Goal: Find specific page/section: Find specific page/section

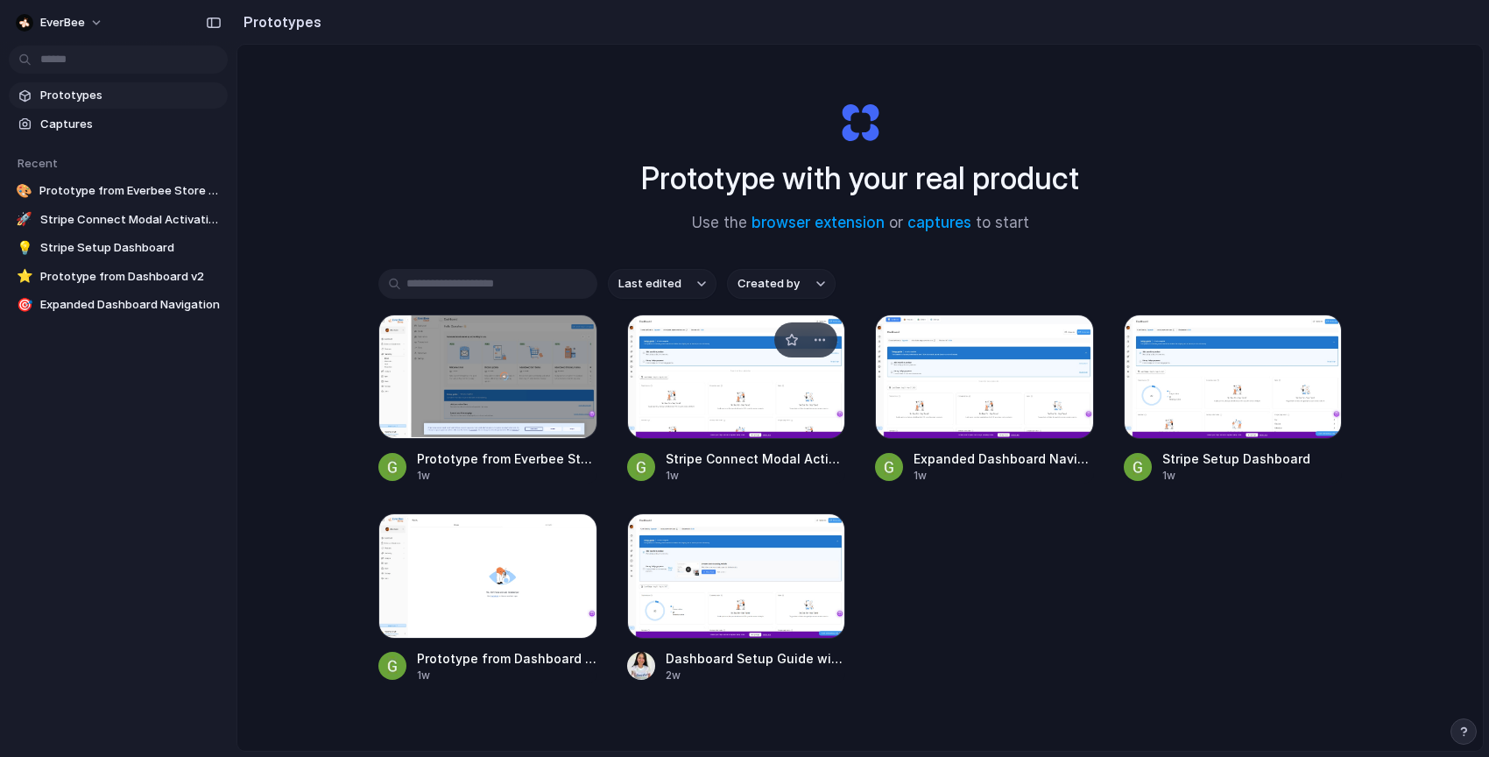
click at [754, 364] on div at bounding box center [736, 376] width 219 height 124
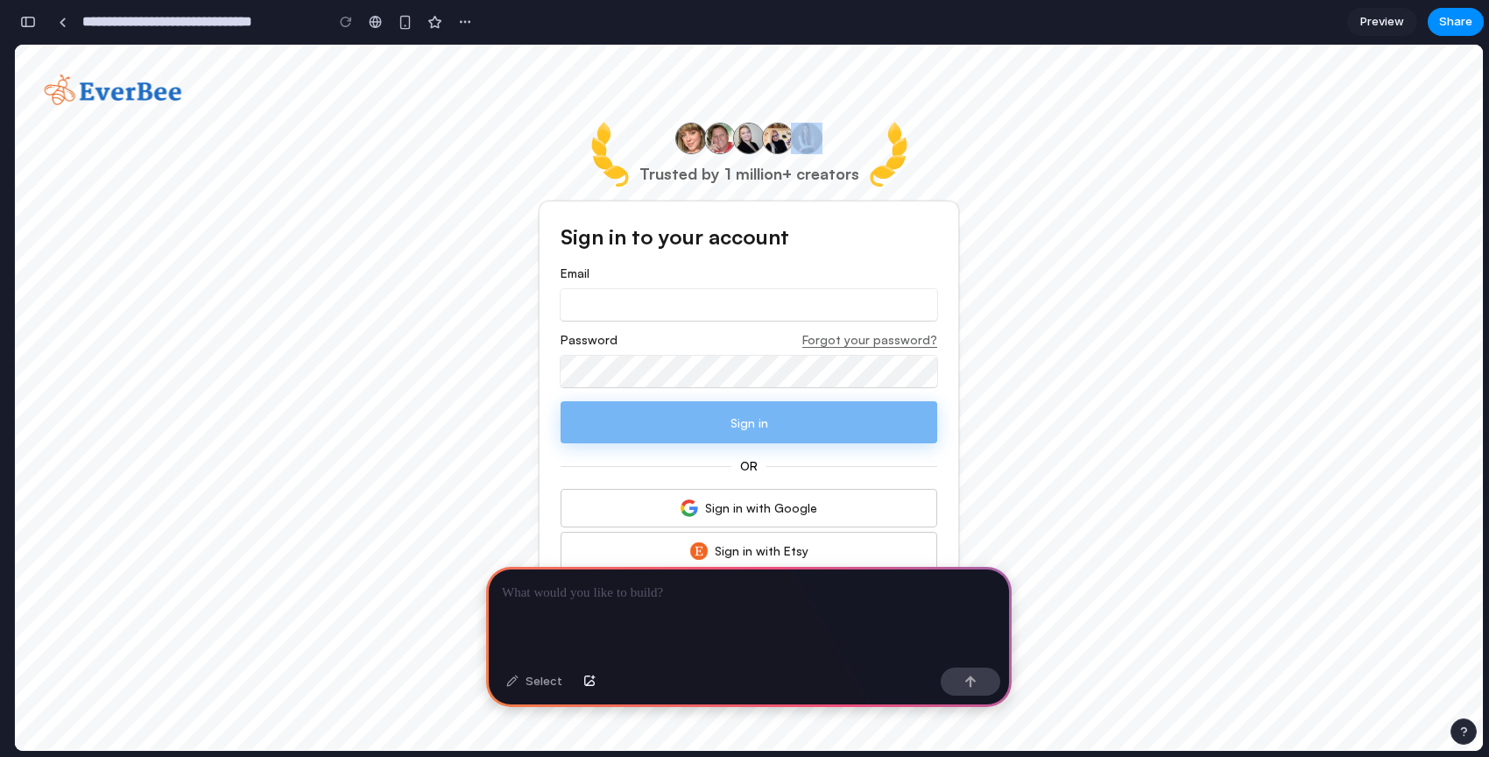
drag, startPoint x: 838, startPoint y: 140, endPoint x: 642, endPoint y: 135, distance: 196.3
click at [642, 135] on div "Trusted by 1 million+ creators" at bounding box center [749, 154] width 220 height 63
click at [641, 632] on div at bounding box center [749, 614] width 526 height 94
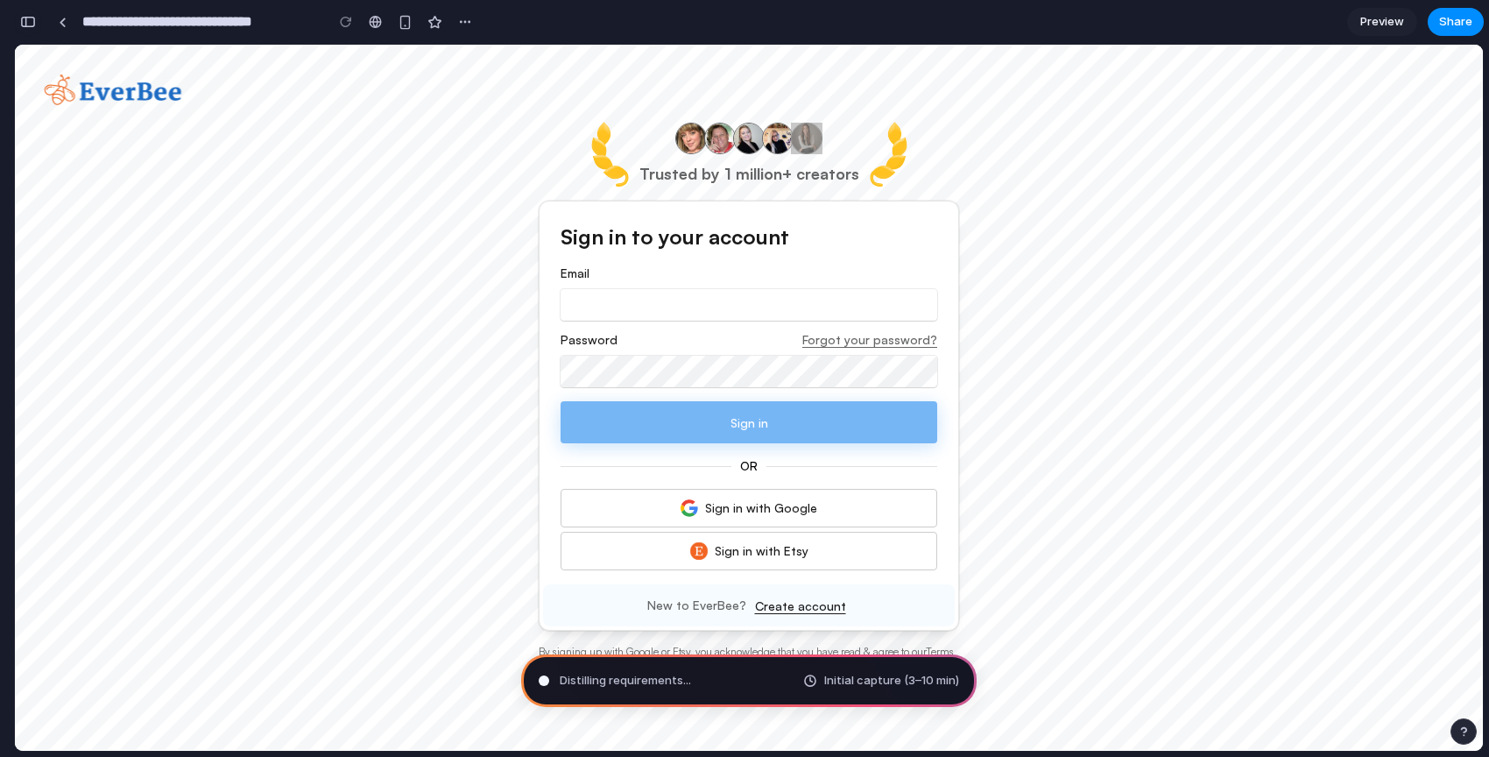
click at [23, 32] on button "button" at bounding box center [28, 22] width 28 height 28
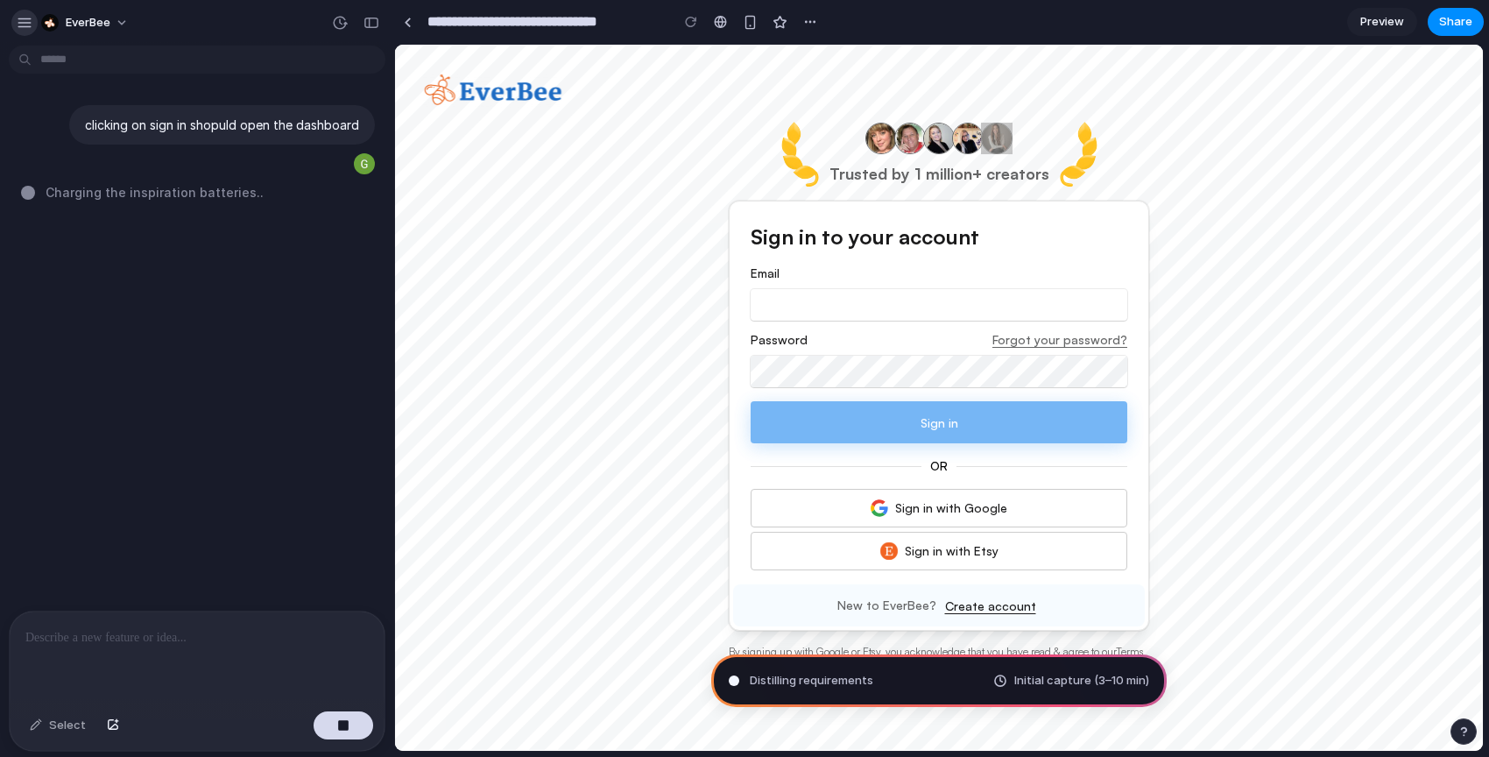
click at [27, 27] on div "button" at bounding box center [25, 23] width 16 height 16
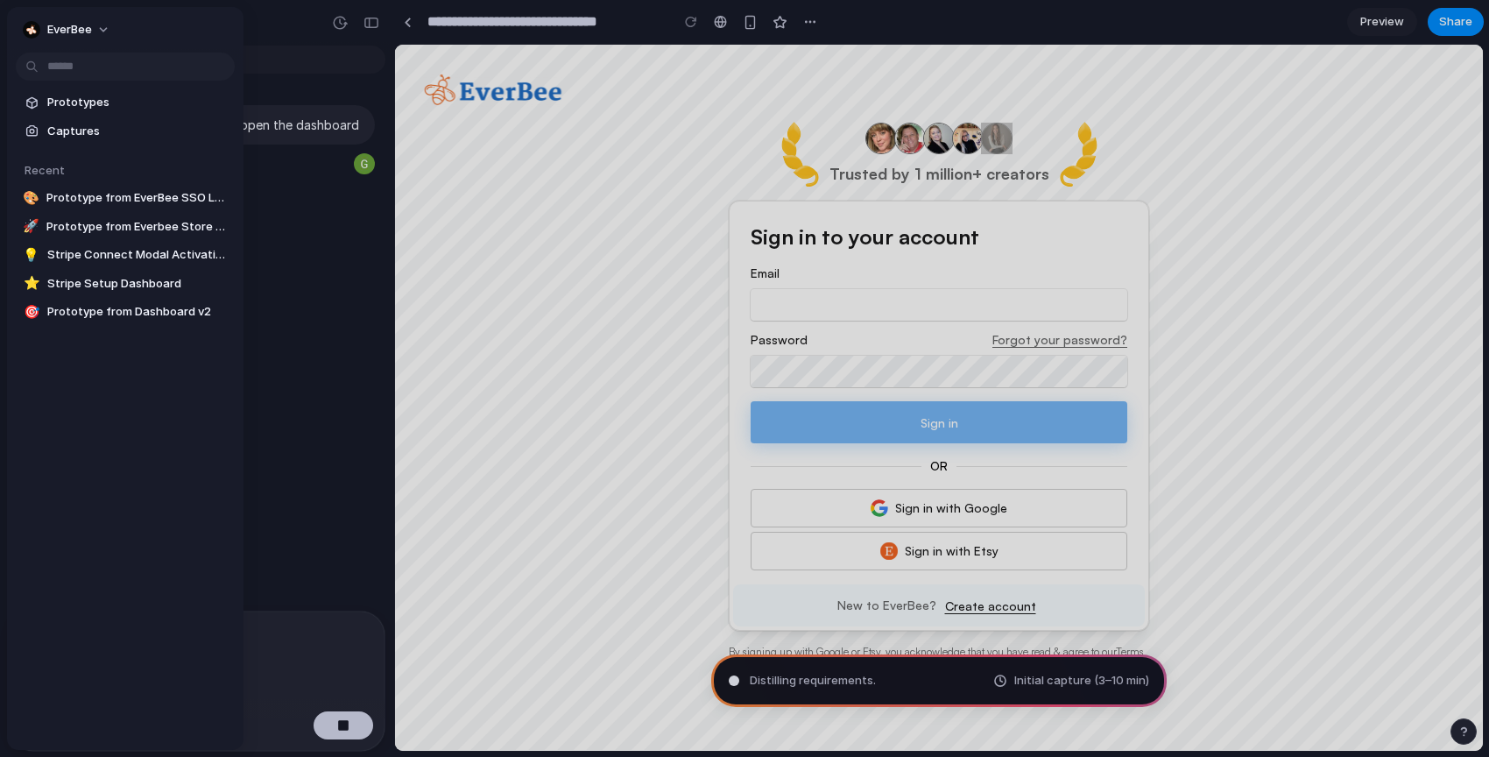
click at [622, 171] on div at bounding box center [744, 378] width 1489 height 757
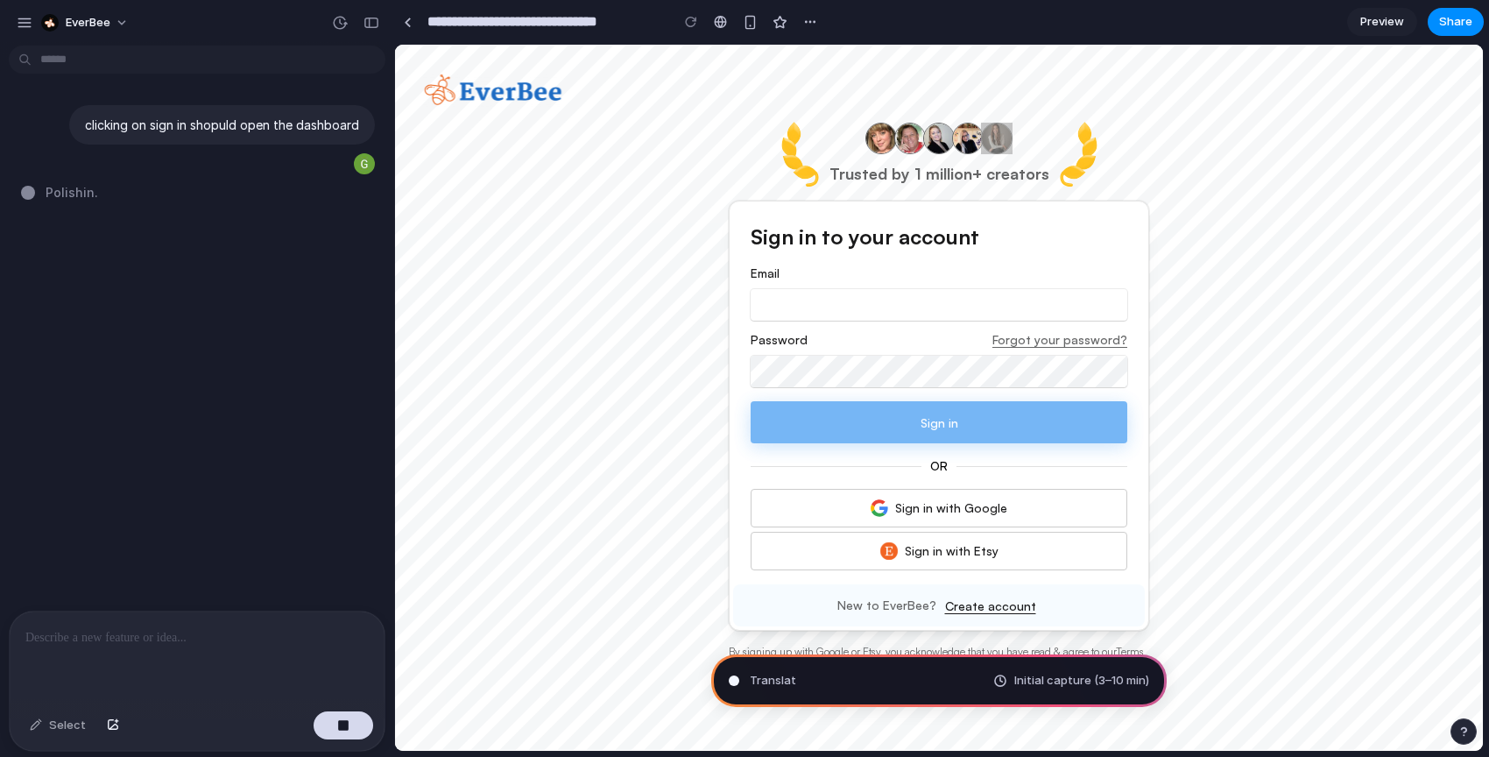
type input "**********"
